Goal: Information Seeking & Learning: Learn about a topic

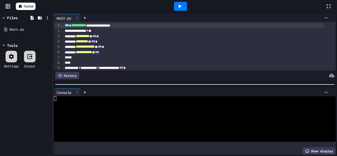
click at [26, 7] on span "Home" at bounding box center [29, 6] width 10 height 5
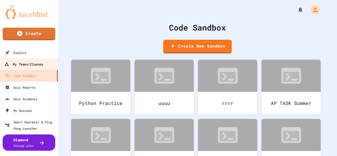
click at [27, 65] on div "My Teams/Classes" at bounding box center [23, 64] width 39 height 7
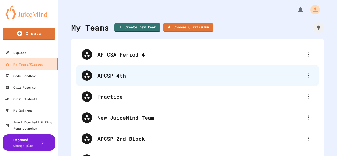
click at [109, 76] on div "APCSP 4th" at bounding box center [201, 76] width 206 height 8
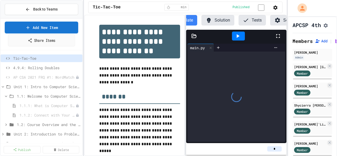
scroll to position [0, 31]
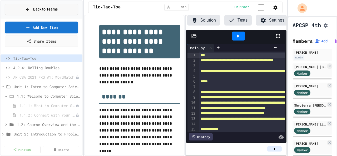
click at [42, 8] on span "Back to Teams" at bounding box center [45, 10] width 25 height 6
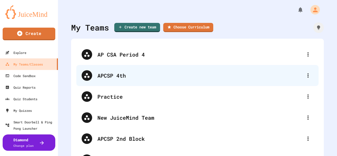
click at [117, 76] on div "APCSP 4th" at bounding box center [201, 76] width 206 height 8
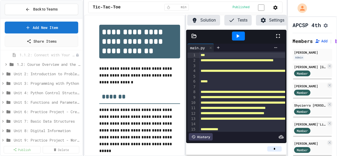
scroll to position [79, 0]
click at [27, 53] on span "Unit 2: Introduction to Problem Solving in Computer Science" at bounding box center [44, 55] width 61 height 6
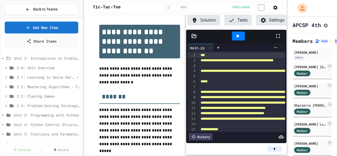
click at [31, 78] on span "2.1: Learning to Solve Hard Problems" at bounding box center [46, 78] width 58 height 6
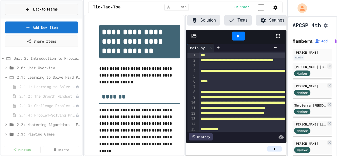
click at [21, 10] on button "Back to Teams" at bounding box center [42, 9] width 74 height 11
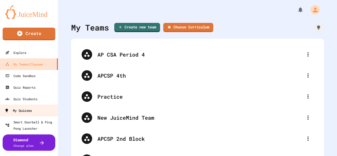
click at [33, 110] on link "My Quizzes" at bounding box center [29, 111] width 60 height 12
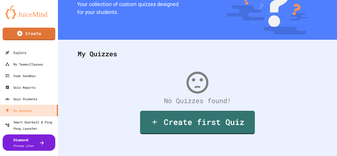
scroll to position [43, 0]
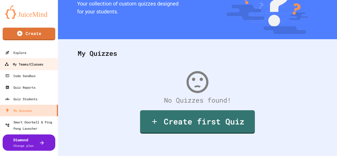
click at [21, 65] on div "My Teams/Classes" at bounding box center [23, 64] width 39 height 7
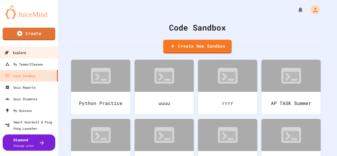
click at [20, 50] on div "Explore" at bounding box center [15, 53] width 22 height 7
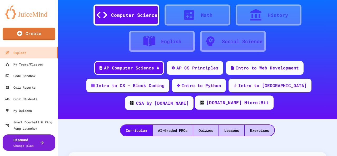
scroll to position [26, 0]
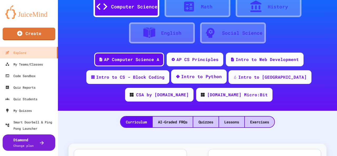
click at [177, 81] on div "Intro to Python" at bounding box center [199, 77] width 56 height 14
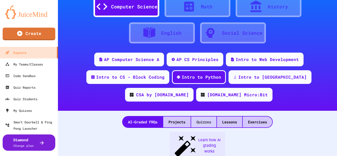
click at [205, 125] on div "Quizzes" at bounding box center [203, 122] width 25 height 11
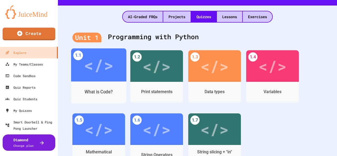
click at [100, 67] on div "</>" at bounding box center [99, 65] width 30 height 25
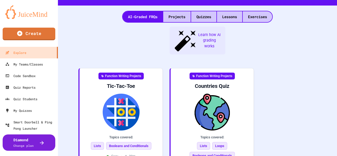
scroll to position [35, 0]
drag, startPoint x: 290, startPoint y: 16, endPoint x: 282, endPoint y: 21, distance: 10.1
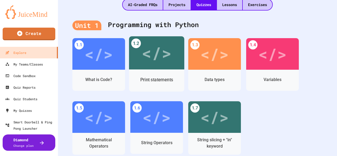
scroll to position [132, 0]
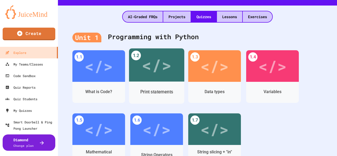
click at [165, 67] on div "</>" at bounding box center [157, 65] width 30 height 25
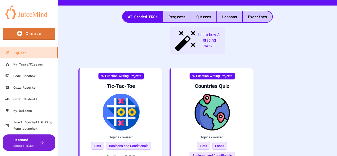
scroll to position [35, 0]
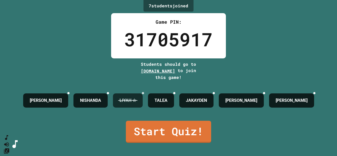
click at [143, 93] on icon at bounding box center [143, 93] width 0 height 0
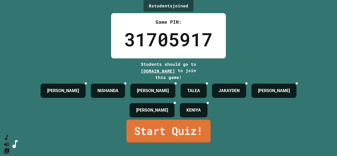
click at [177, 139] on link "Start Quiz!" at bounding box center [169, 131] width 84 height 23
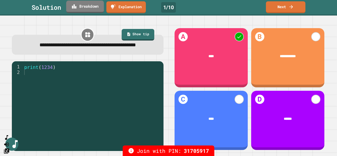
click at [85, 7] on link "Breakdown" at bounding box center [85, 7] width 38 height 12
click at [289, 6] on link "Next" at bounding box center [285, 6] width 37 height 12
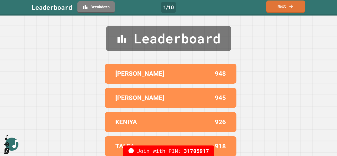
click at [287, 7] on link "Next" at bounding box center [286, 7] width 39 height 12
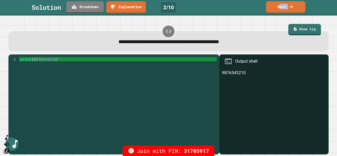
drag, startPoint x: 279, startPoint y: 7, endPoint x: 61, endPoint y: 21, distance: 218.7
click at [59, 23] on div "**********" at bounding box center [168, 78] width 337 height 156
click at [88, 8] on link "Breakdown" at bounding box center [85, 6] width 34 height 12
click at [283, 8] on link "Next" at bounding box center [286, 7] width 40 height 12
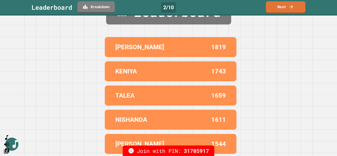
scroll to position [31, 0]
click at [282, 9] on link "Next" at bounding box center [286, 7] width 40 height 12
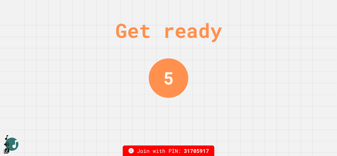
scroll to position [0, 0]
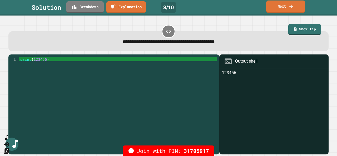
click at [282, 7] on link "Next" at bounding box center [286, 7] width 39 height 12
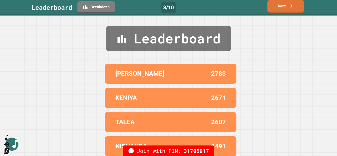
click at [282, 6] on link "Next" at bounding box center [286, 6] width 37 height 12
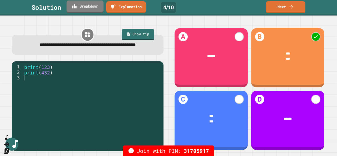
click at [95, 7] on link "Breakdown" at bounding box center [85, 7] width 37 height 12
click at [290, 7] on icon at bounding box center [291, 6] width 5 height 6
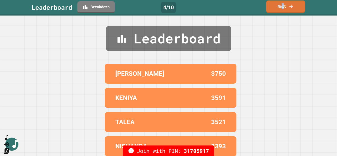
click at [283, 2] on link "Next" at bounding box center [286, 7] width 39 height 12
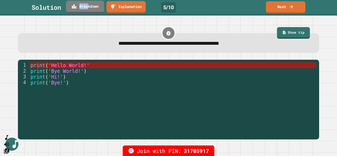
click at [89, 10] on link "Breakdown" at bounding box center [85, 7] width 38 height 12
click at [287, 9] on link "Next" at bounding box center [286, 7] width 40 height 12
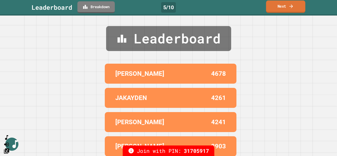
click at [278, 7] on link "Next" at bounding box center [285, 7] width 39 height 12
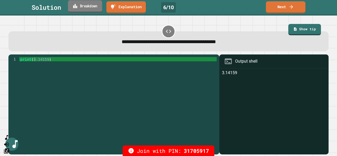
click at [88, 8] on link "Breakdown" at bounding box center [85, 6] width 34 height 12
click at [287, 8] on link "Next" at bounding box center [286, 7] width 40 height 12
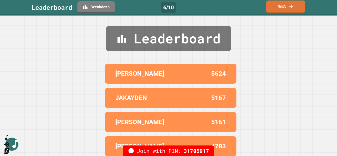
click at [287, 4] on link "Next" at bounding box center [286, 7] width 39 height 12
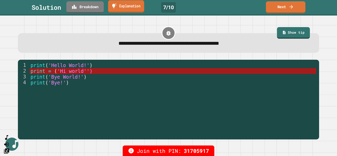
click at [131, 5] on link "Explanation" at bounding box center [126, 6] width 36 height 12
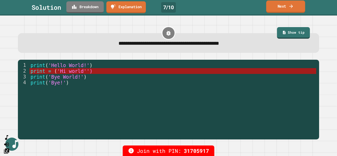
click at [287, 10] on link "Next" at bounding box center [286, 7] width 39 height 12
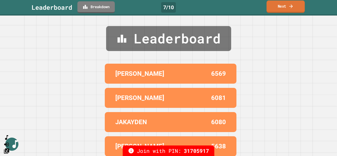
click at [285, 8] on link "Next" at bounding box center [286, 7] width 38 height 12
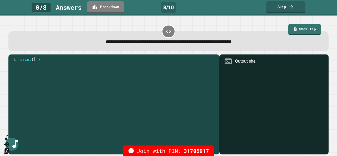
click at [35, 60] on div "print ( '' )" at bounding box center [118, 101] width 198 height 89
type textarea "**********"
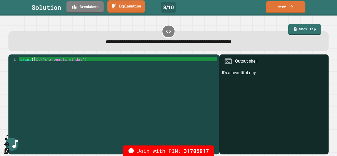
click at [116, 6] on icon at bounding box center [114, 6] width 5 height 6
click at [99, 6] on link "Breakdown" at bounding box center [85, 7] width 36 height 12
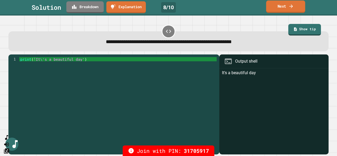
click at [281, 4] on link "Next" at bounding box center [286, 7] width 39 height 12
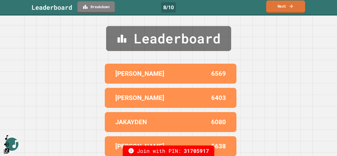
click at [284, 8] on link "Next" at bounding box center [286, 7] width 39 height 12
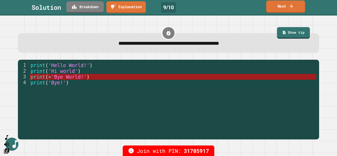
click at [294, 8] on icon at bounding box center [291, 6] width 5 height 6
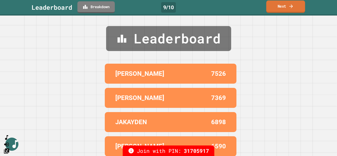
click at [285, 6] on link "Next" at bounding box center [286, 7] width 39 height 12
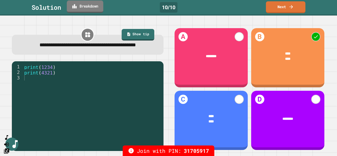
click at [94, 9] on link "Breakdown" at bounding box center [85, 7] width 37 height 12
click at [290, 7] on icon at bounding box center [291, 6] width 5 height 6
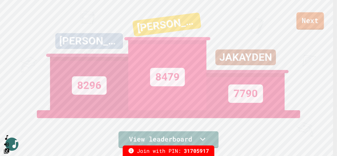
click at [321, 22] on link "Next" at bounding box center [310, 20] width 27 height 17
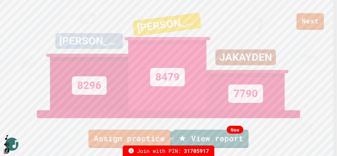
type textarea "*"
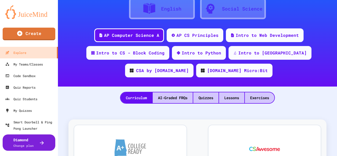
scroll to position [79, 0]
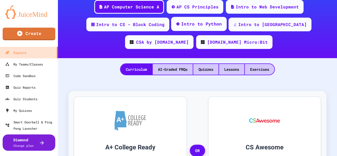
click at [196, 31] on div "Intro to Python" at bounding box center [199, 24] width 56 height 14
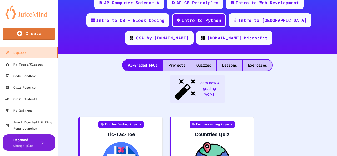
scroll to position [79, 0]
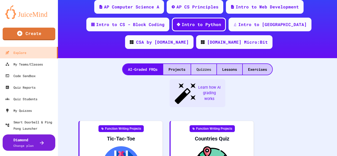
click at [200, 72] on div "Quizzes" at bounding box center [203, 69] width 25 height 11
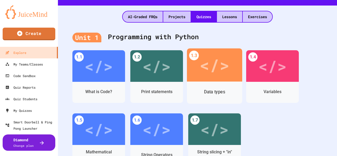
scroll to position [158, 0]
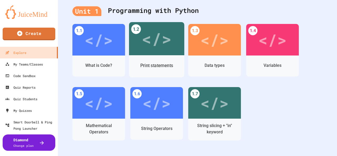
click at [162, 46] on div "</>" at bounding box center [157, 38] width 30 height 25
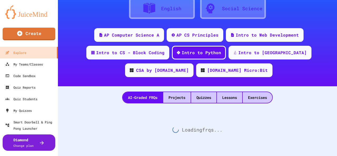
scroll to position [158, 0]
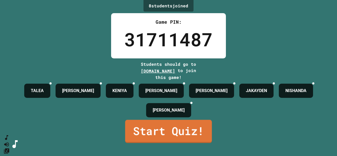
click at [163, 141] on link "Start Quiz!" at bounding box center [168, 131] width 87 height 23
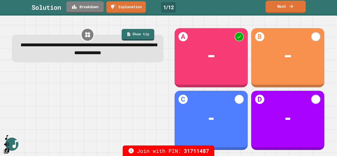
click at [292, 6] on icon at bounding box center [291, 6] width 5 height 6
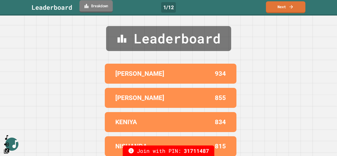
click at [98, 8] on link "Breakdown" at bounding box center [96, 6] width 33 height 12
click at [293, 9] on link "Next" at bounding box center [286, 7] width 40 height 12
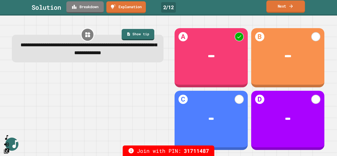
click at [282, 11] on link "Next" at bounding box center [286, 7] width 39 height 12
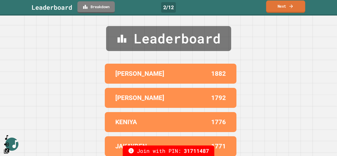
click at [285, 6] on link "Next" at bounding box center [286, 7] width 39 height 12
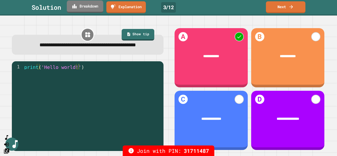
click at [90, 9] on link "Breakdown" at bounding box center [85, 7] width 37 height 12
click at [285, 8] on link "Next" at bounding box center [286, 7] width 39 height 12
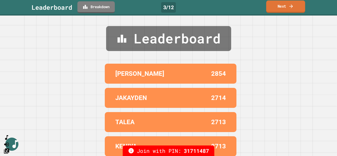
click at [285, 8] on link "Next" at bounding box center [286, 7] width 39 height 12
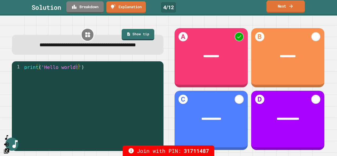
click at [284, 7] on link "Next" at bounding box center [286, 7] width 38 height 12
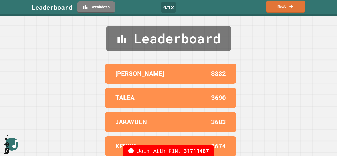
click at [284, 6] on link "Next" at bounding box center [286, 7] width 39 height 12
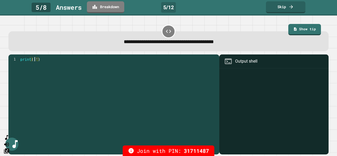
click at [35, 59] on div "print ( '' )" at bounding box center [118, 101] width 198 height 89
type textarea "**********"
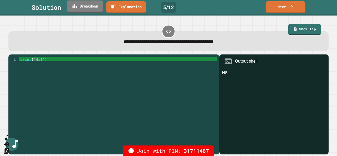
click at [79, 8] on link "Breakdown" at bounding box center [85, 7] width 36 height 12
click at [289, 11] on link "Next" at bounding box center [285, 6] width 37 height 12
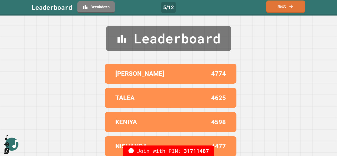
click at [286, 9] on link "Next" at bounding box center [286, 7] width 39 height 12
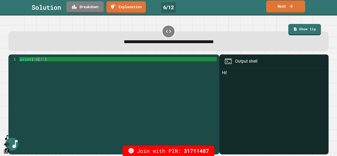
click at [286, 6] on link "Next" at bounding box center [286, 7] width 39 height 12
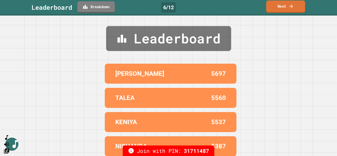
click at [279, 8] on link "Next" at bounding box center [286, 7] width 39 height 12
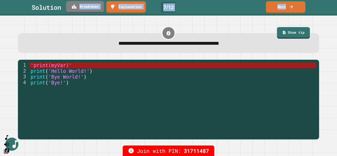
drag, startPoint x: 295, startPoint y: 8, endPoint x: 73, endPoint y: 11, distance: 221.7
click at [70, 0] on html "**********" at bounding box center [168, 78] width 337 height 156
click at [76, 6] on icon at bounding box center [74, 6] width 4 height 4
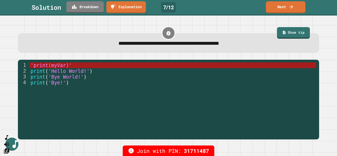
click at [82, 6] on link "Breakdown" at bounding box center [85, 7] width 37 height 12
drag, startPoint x: 252, startPoint y: 37, endPoint x: 251, endPoint y: 32, distance: 4.6
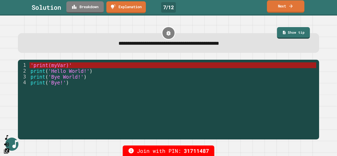
click at [280, 7] on link "Next" at bounding box center [285, 6] width 37 height 12
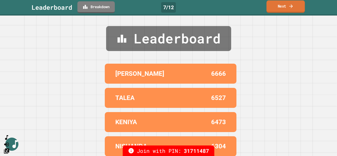
click at [287, 7] on link "Next" at bounding box center [286, 7] width 38 height 12
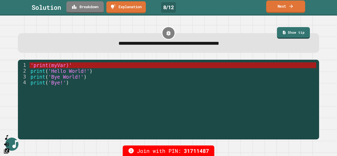
click at [285, 6] on link "Next" at bounding box center [286, 7] width 39 height 12
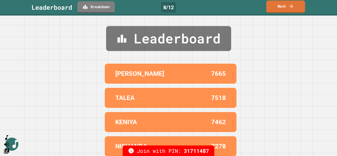
drag, startPoint x: 279, startPoint y: 7, endPoint x: 278, endPoint y: 4, distance: 2.6
click at [279, 6] on link "Next" at bounding box center [286, 7] width 39 height 12
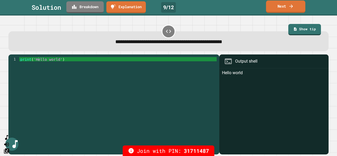
drag, startPoint x: 283, startPoint y: 6, endPoint x: 288, endPoint y: 0, distance: 7.8
click at [283, 4] on link "Next" at bounding box center [285, 7] width 39 height 12
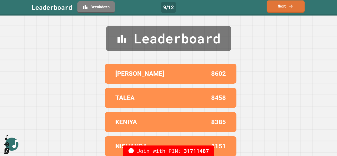
click at [280, 8] on link "Next" at bounding box center [286, 6] width 38 height 12
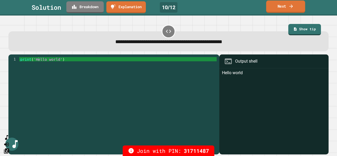
click at [289, 9] on link "Next" at bounding box center [286, 7] width 39 height 12
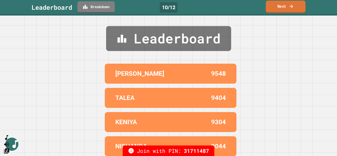
click at [288, 10] on link "Next" at bounding box center [286, 7] width 40 height 12
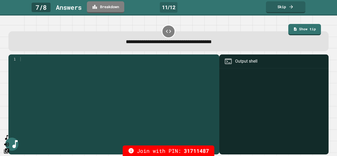
click at [22, 62] on div at bounding box center [118, 101] width 198 height 89
click at [295, 32] on link "Show tip" at bounding box center [305, 29] width 32 height 12
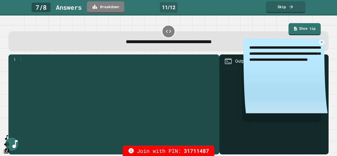
type textarea "*"
click at [295, 32] on link "Show tip" at bounding box center [305, 29] width 32 height 12
click at [320, 44] on icon at bounding box center [322, 42] width 4 height 4
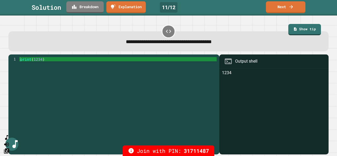
click at [167, 32] on icon at bounding box center [169, 31] width 6 height 6
click at [295, 9] on link "Next" at bounding box center [286, 7] width 39 height 12
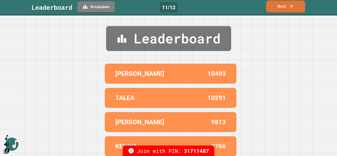
click at [295, 9] on link "Next" at bounding box center [286, 7] width 39 height 12
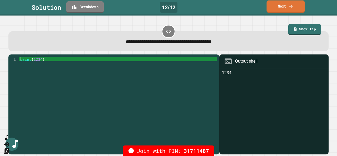
click at [276, 7] on link "Next" at bounding box center [286, 7] width 38 height 12
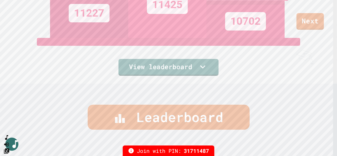
scroll to position [8, 0]
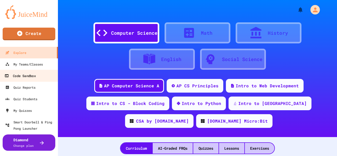
click at [30, 79] on div "Code Sandbox" at bounding box center [19, 76] width 31 height 7
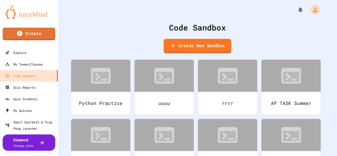
click at [191, 47] on link "Create New Sandbox" at bounding box center [198, 46] width 68 height 14
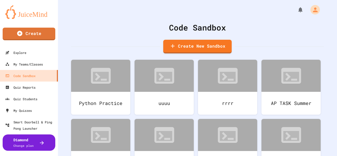
drag, startPoint x: 141, startPoint y: 62, endPoint x: 76, endPoint y: 62, distance: 64.6
type input "*"
type input "**********"
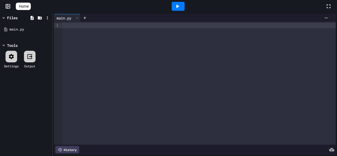
click at [64, 26] on div at bounding box center [199, 25] width 274 height 5
click at [81, 26] on div "*** **** * ****** * *" at bounding box center [195, 26] width 266 height 6
click at [116, 26] on div "**********" at bounding box center [195, 25] width 266 height 5
click at [184, 9] on div at bounding box center [178, 6] width 13 height 9
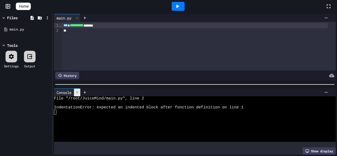
click at [79, 92] on div at bounding box center [77, 93] width 6 height 8
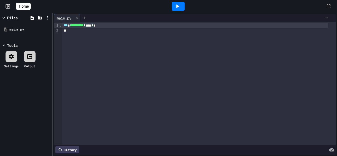
click at [104, 27] on div "**********" at bounding box center [195, 25] width 266 height 5
click at [102, 27] on span "*" at bounding box center [101, 25] width 2 height 4
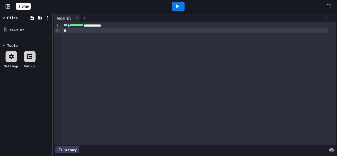
click at [69, 31] on div at bounding box center [195, 30] width 266 height 5
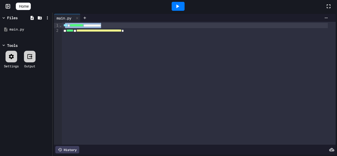
drag, startPoint x: 123, startPoint y: 25, endPoint x: 65, endPoint y: 26, distance: 58.0
click at [65, 26] on div "**********" at bounding box center [195, 25] width 266 height 5
click at [178, 9] on div at bounding box center [178, 6] width 13 height 9
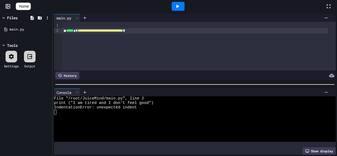
click at [76, 39] on div "**********" at bounding box center [199, 46] width 274 height 49
click at [67, 30] on div "**********" at bounding box center [195, 30] width 266 height 5
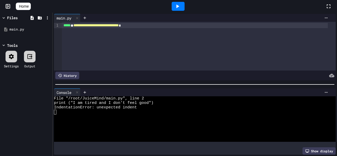
click at [179, 7] on icon at bounding box center [178, 6] width 3 height 4
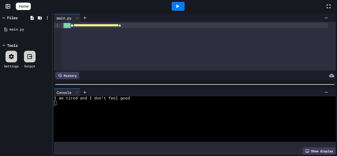
drag, startPoint x: 75, startPoint y: 25, endPoint x: 64, endPoint y: 25, distance: 10.8
click at [64, 25] on div "**********" at bounding box center [195, 25] width 266 height 5
copy span "*****"
click at [153, 25] on div "**********" at bounding box center [195, 25] width 266 height 5
click at [153, 27] on div "**********" at bounding box center [195, 25] width 266 height 5
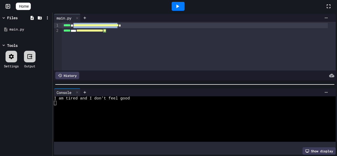
click at [153, 27] on div "**********" at bounding box center [195, 25] width 266 height 5
click at [144, 33] on div "**********" at bounding box center [195, 31] width 266 height 6
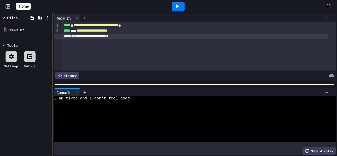
click at [180, 8] on icon at bounding box center [178, 6] width 6 height 6
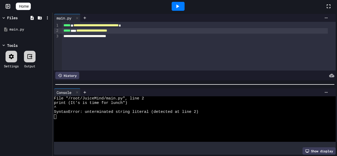
click at [83, 31] on span "**********" at bounding box center [91, 31] width 31 height 4
click at [81, 30] on div "**********" at bounding box center [195, 30] width 266 height 5
click at [79, 29] on span "****" at bounding box center [77, 31] width 6 height 4
click at [173, 6] on div at bounding box center [178, 6] width 18 height 14
click at [177, 7] on icon at bounding box center [178, 6] width 6 height 6
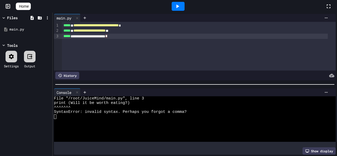
click at [131, 35] on div "**********" at bounding box center [195, 36] width 266 height 5
click at [78, 37] on div "**********" at bounding box center [195, 36] width 266 height 5
click at [178, 5] on icon at bounding box center [178, 6] width 6 height 6
click at [80, 34] on span "**********" at bounding box center [91, 36] width 35 height 4
click at [107, 35] on span "**********" at bounding box center [90, 36] width 33 height 4
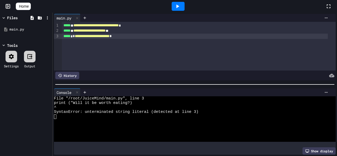
click at [178, 6] on icon at bounding box center [178, 6] width 6 height 6
